Goal: Navigation & Orientation: Find specific page/section

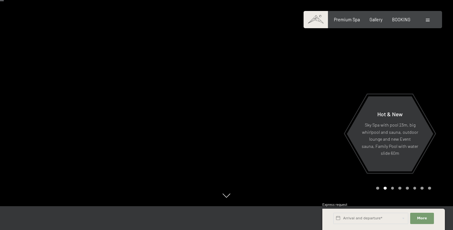
click at [430, 20] on div at bounding box center [428, 20] width 5 height 6
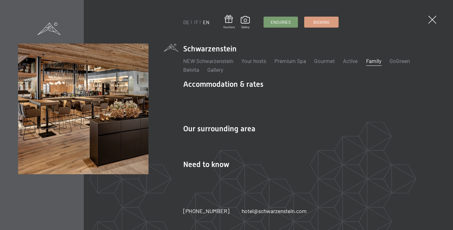
click at [375, 64] on link "Family" at bounding box center [373, 60] width 15 height 7
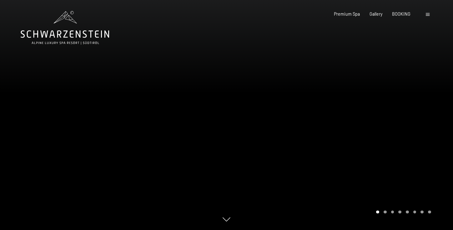
click at [108, 141] on div at bounding box center [113, 115] width 227 height 230
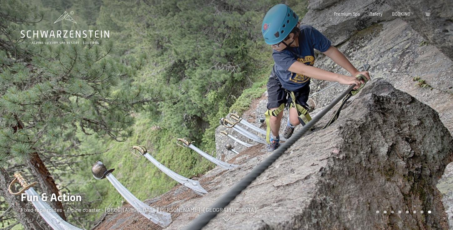
click at [392, 130] on div at bounding box center [340, 115] width 227 height 230
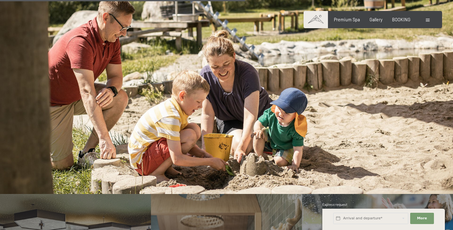
scroll to position [2190, 0]
